Goal: Register for event/course

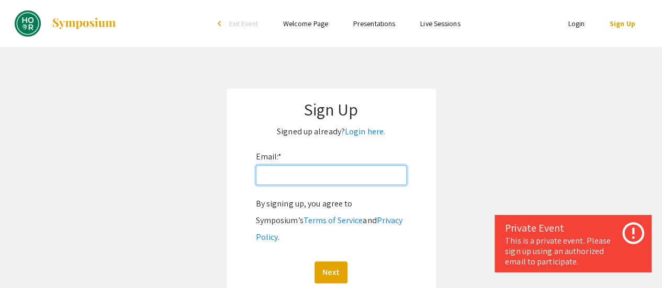
click at [286, 178] on input "Email: *" at bounding box center [331, 175] width 151 height 20
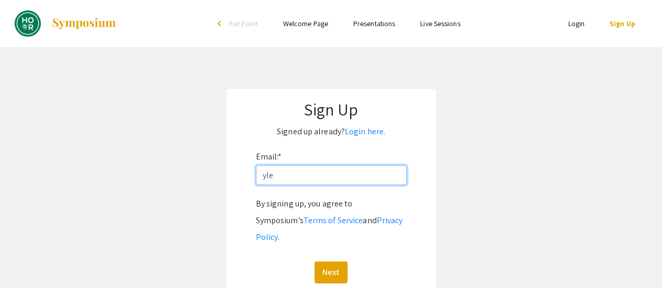
type input "[EMAIL_ADDRESS][DOMAIN_NAME]"
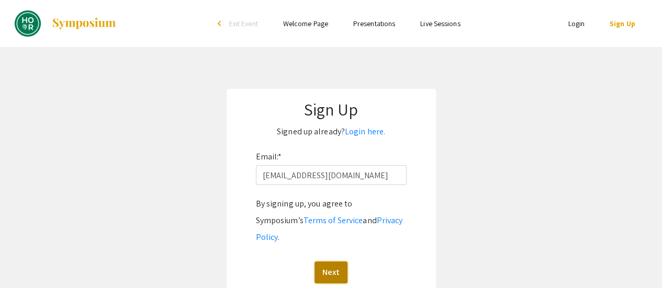
click at [332, 262] on button "Next" at bounding box center [331, 273] width 33 height 22
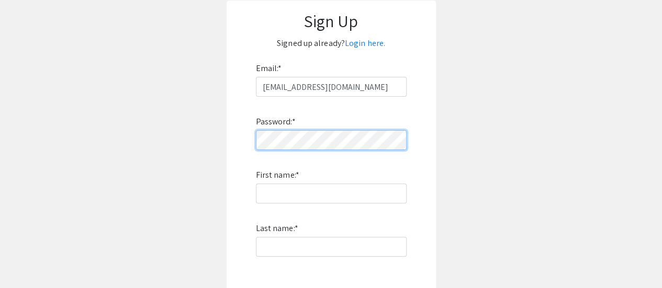
scroll to position [89, 0]
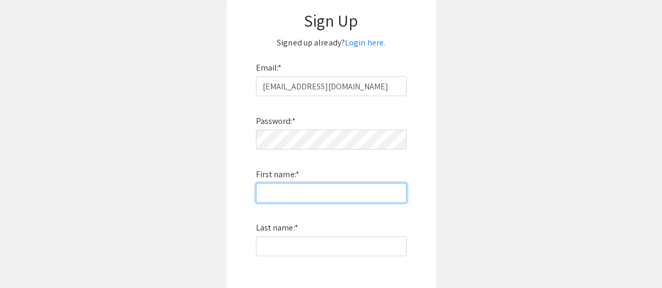
click at [354, 197] on input "First name: *" at bounding box center [331, 193] width 151 height 20
type input "Yoonseo Linda"
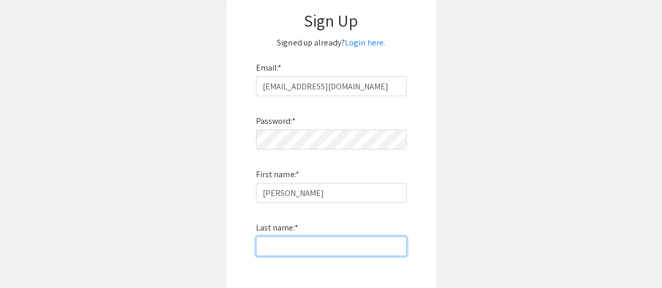
type input "Lee"
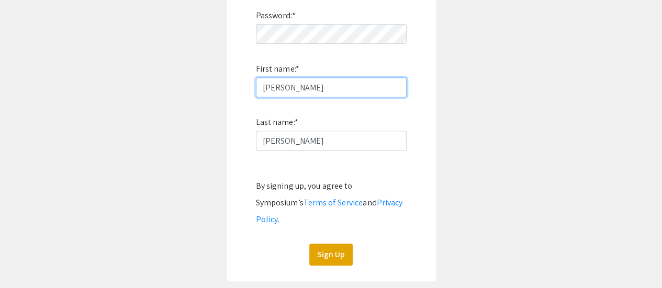
scroll to position [201, 0]
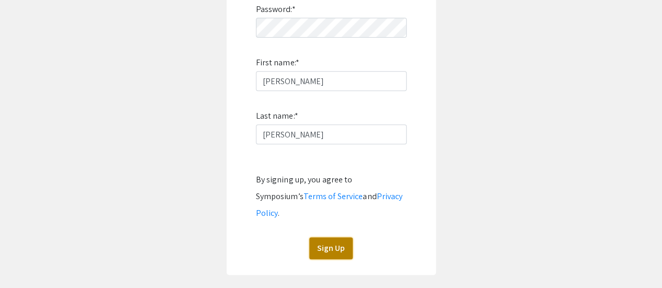
click at [328, 238] on button "Sign Up" at bounding box center [330, 249] width 43 height 22
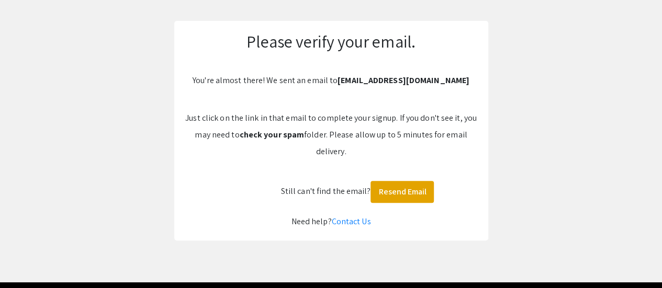
scroll to position [65, 0]
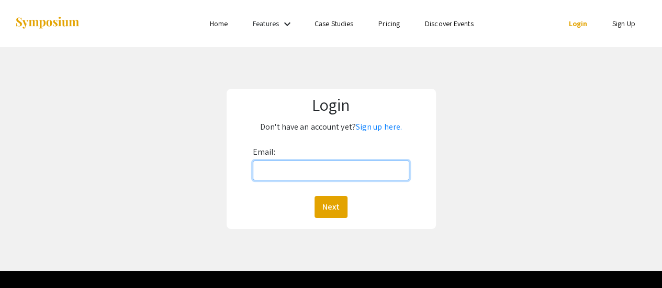
click at [321, 180] on input "Email:" at bounding box center [331, 171] width 157 height 20
type input "[EMAIL_ADDRESS][DOMAIN_NAME]"
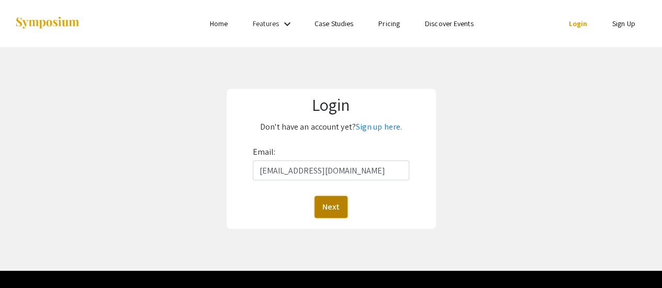
click at [339, 212] on button "Next" at bounding box center [331, 207] width 33 height 22
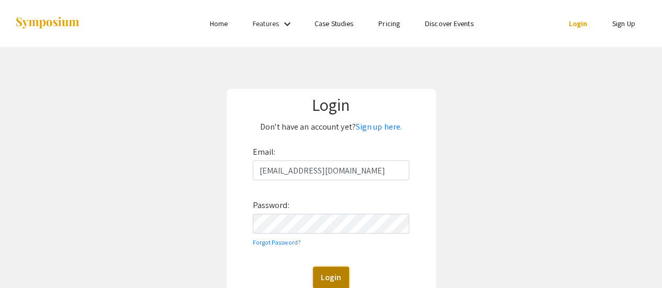
click at [328, 278] on button "Login" at bounding box center [331, 278] width 36 height 22
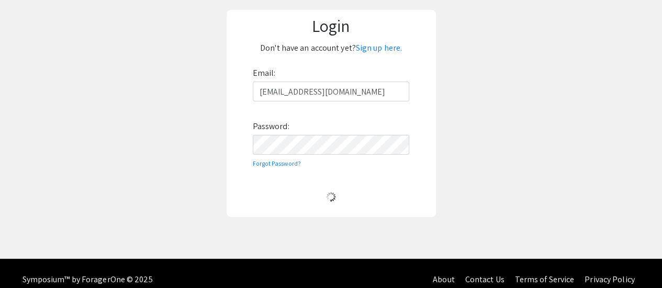
scroll to position [81, 0]
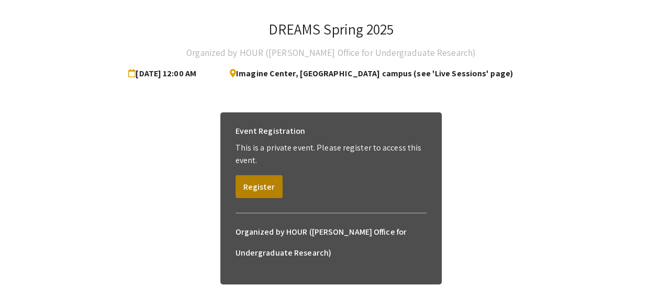
scroll to position [46, 0]
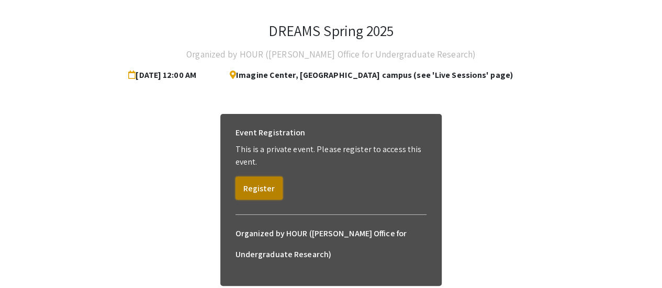
click at [265, 186] on button "Register" at bounding box center [259, 188] width 47 height 23
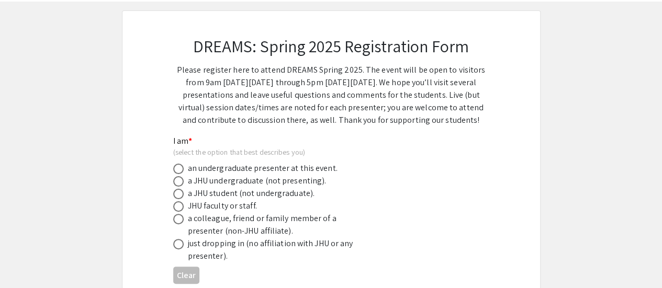
scroll to position [49, 0]
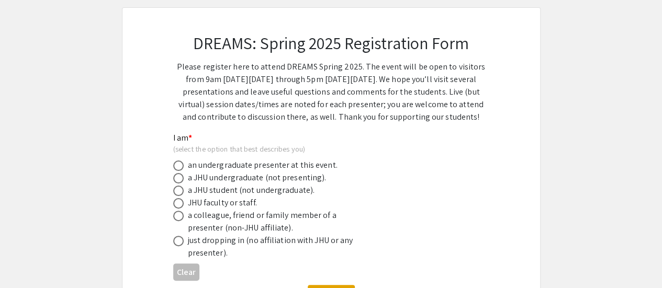
click at [239, 180] on div "a JHU undergraduate (not presenting)." at bounding box center [257, 178] width 139 height 13
click at [182, 178] on span at bounding box center [178, 178] width 10 height 10
click at [182, 178] on input "radio" at bounding box center [178, 178] width 10 height 10
radio input "true"
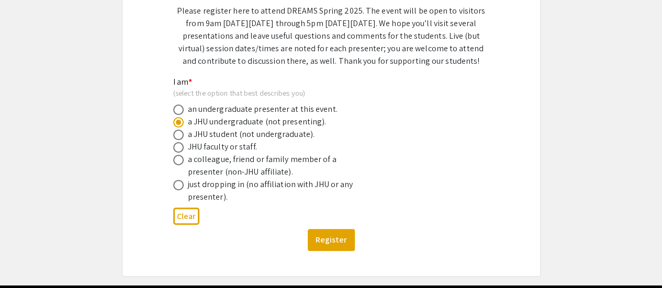
scroll to position [105, 0]
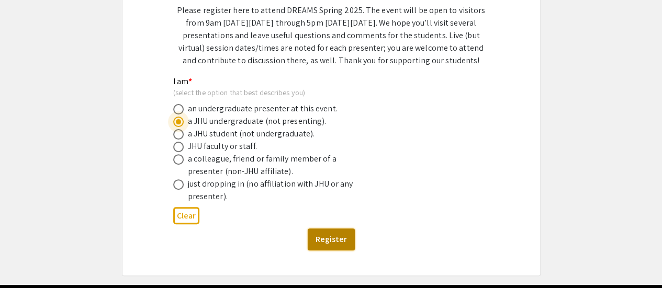
click at [319, 244] on button "Register" at bounding box center [331, 240] width 47 height 22
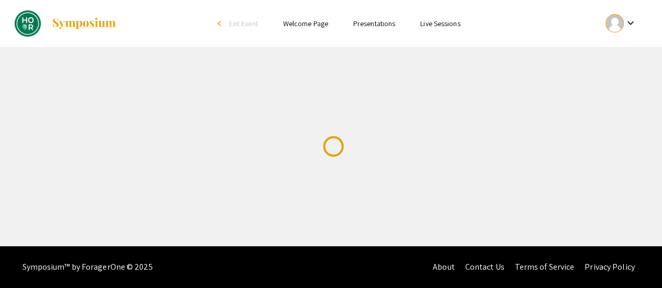
scroll to position [0, 0]
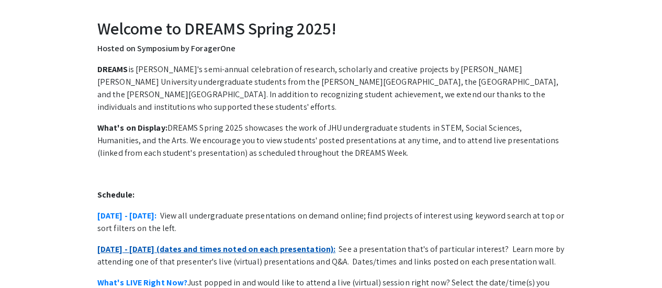
scroll to position [56, 0]
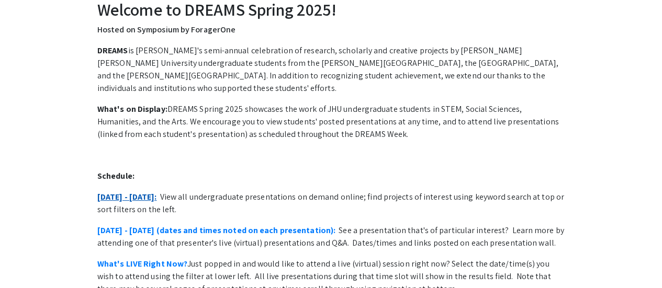
click at [141, 192] on link "April 28 - May 2:" at bounding box center [127, 197] width 60 height 11
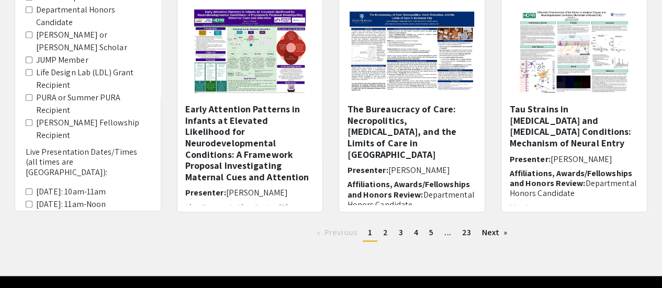
scroll to position [405, 0]
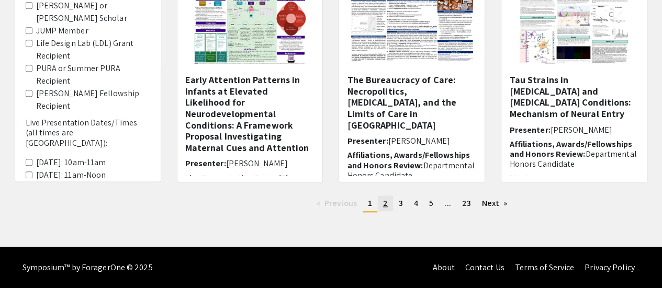
click at [382, 200] on link "page 2" at bounding box center [385, 204] width 15 height 16
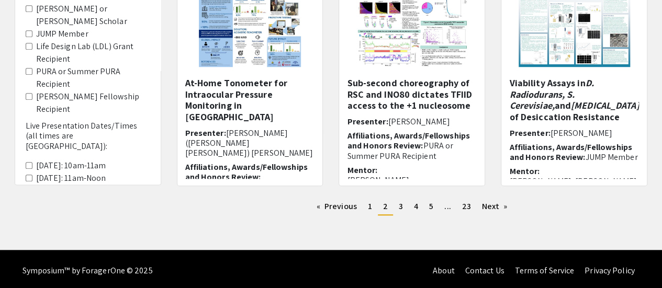
scroll to position [405, 0]
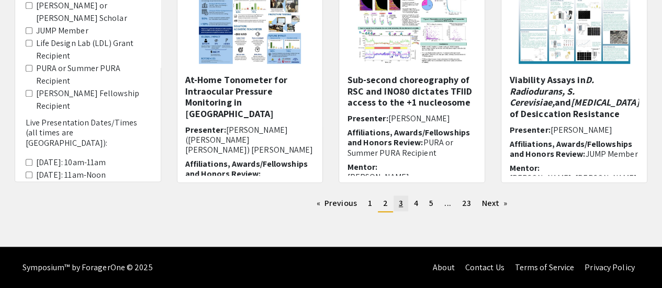
click at [396, 204] on link "page 3" at bounding box center [401, 204] width 15 height 16
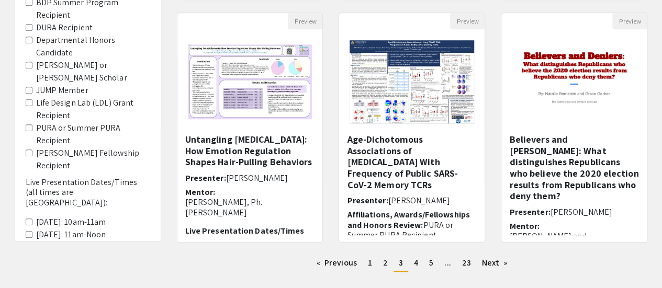
scroll to position [368, 0]
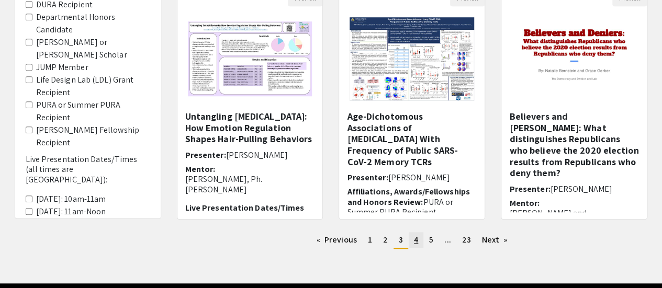
click at [421, 241] on link "page 4" at bounding box center [416, 240] width 15 height 16
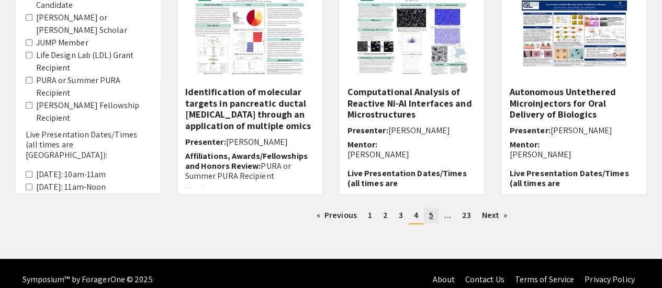
scroll to position [394, 0]
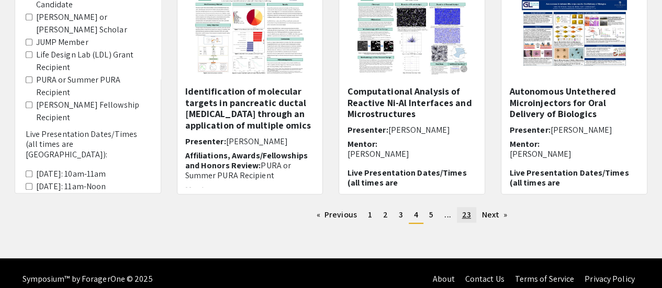
click at [458, 217] on link "page 23" at bounding box center [466, 215] width 19 height 16
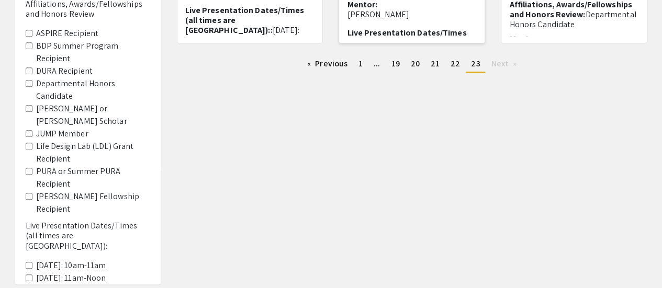
scroll to position [303, 0]
click at [448, 66] on link "page 22" at bounding box center [455, 63] width 20 height 16
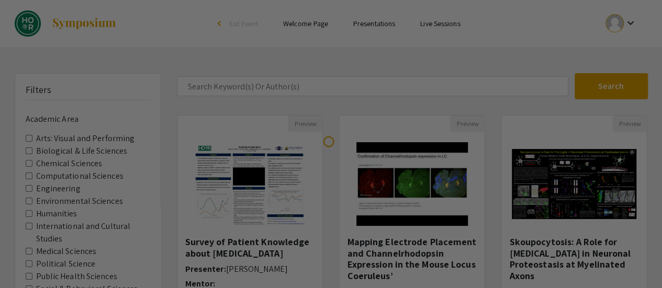
click at [448, 66] on div at bounding box center [331, 144] width 662 height 288
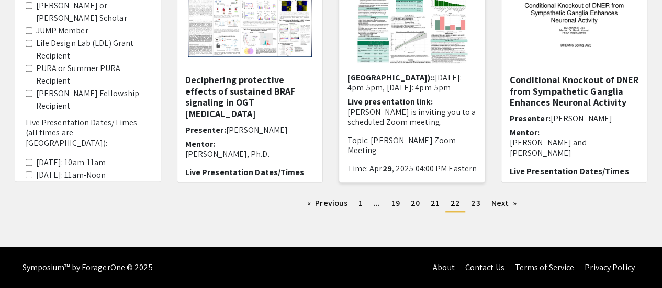
scroll to position [151, 0]
